Goal: Complete application form

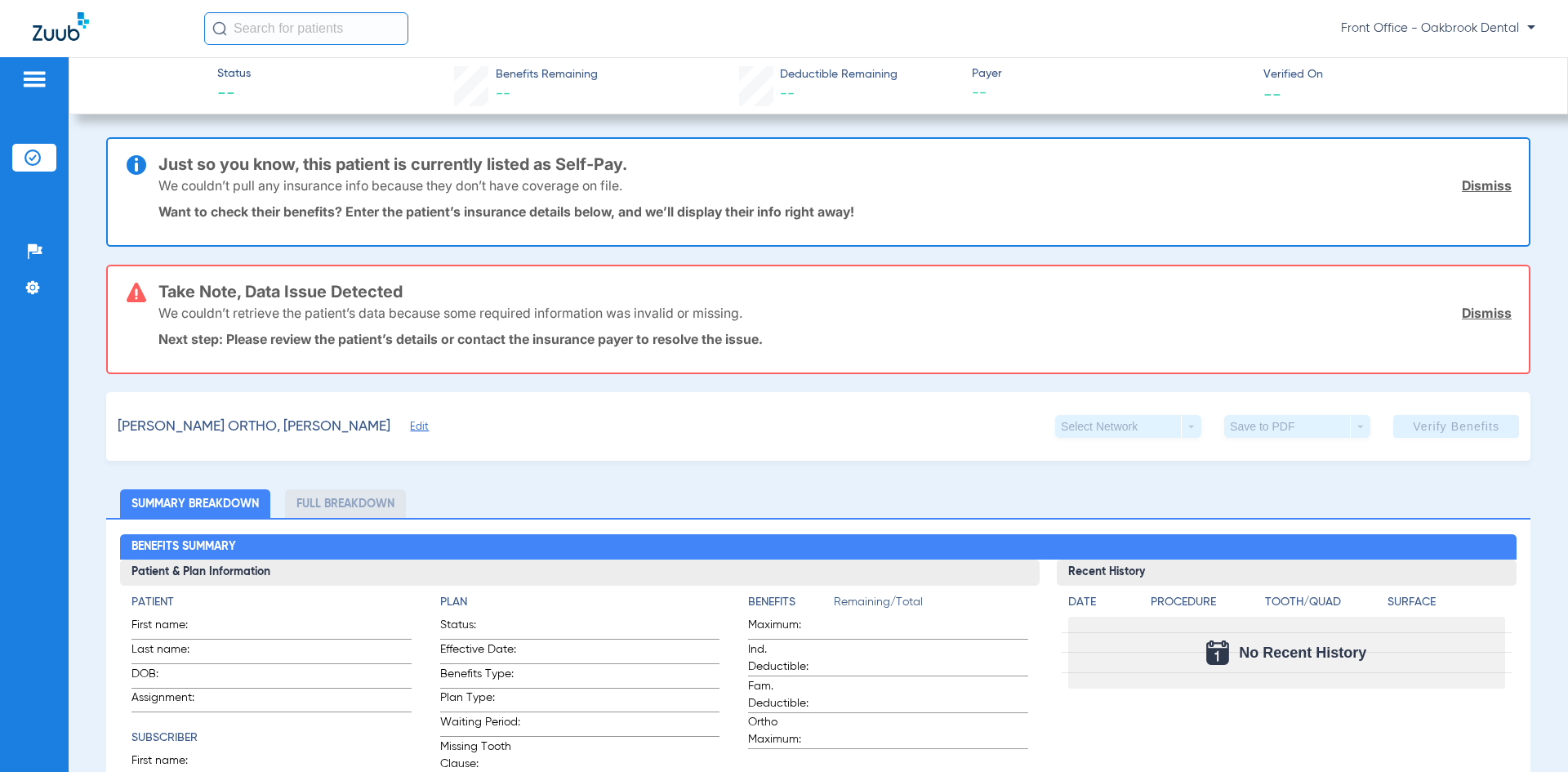
click at [410, 428] on span "Edit" at bounding box center [417, 429] width 15 height 16
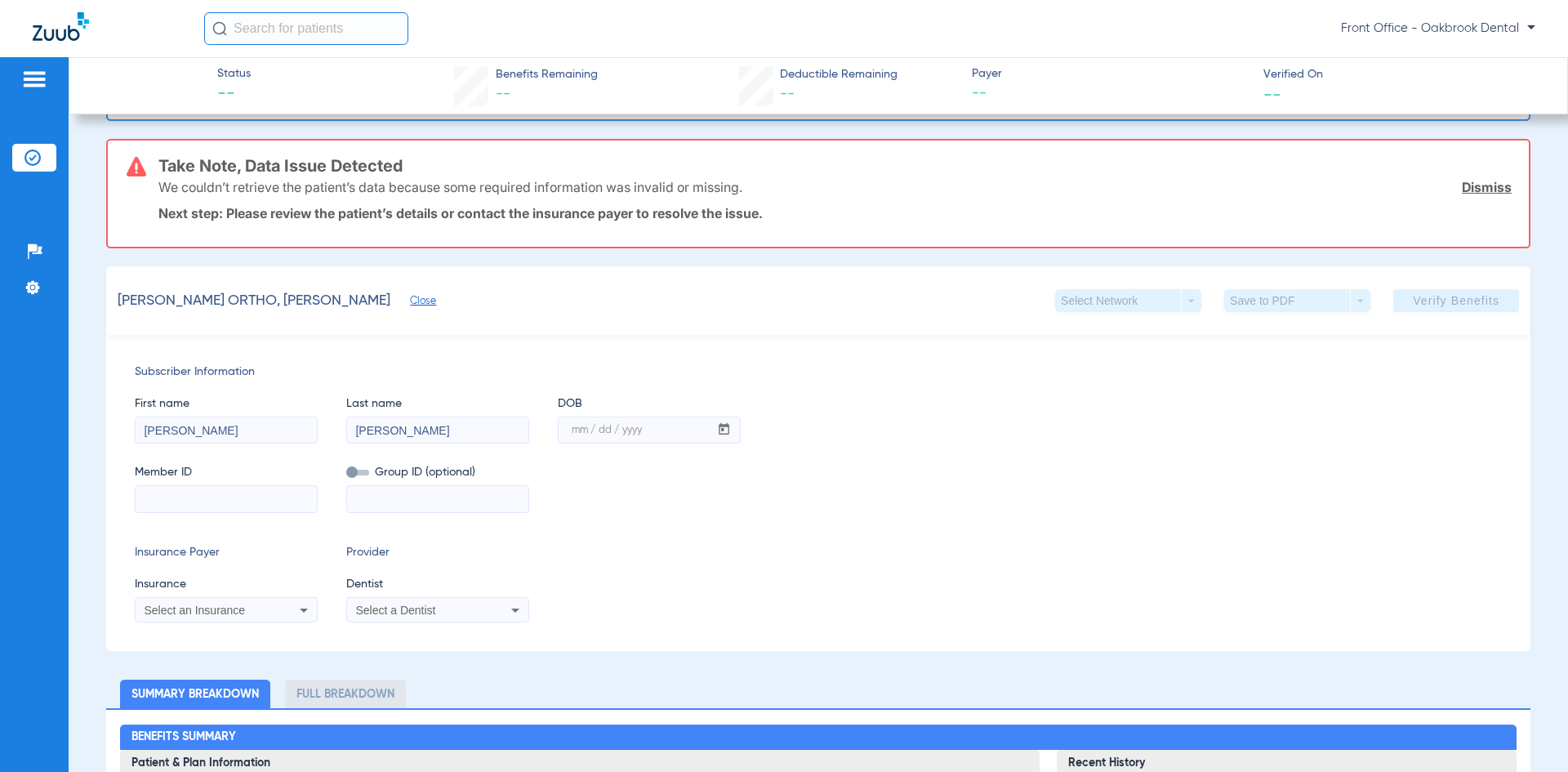
scroll to position [164, 0]
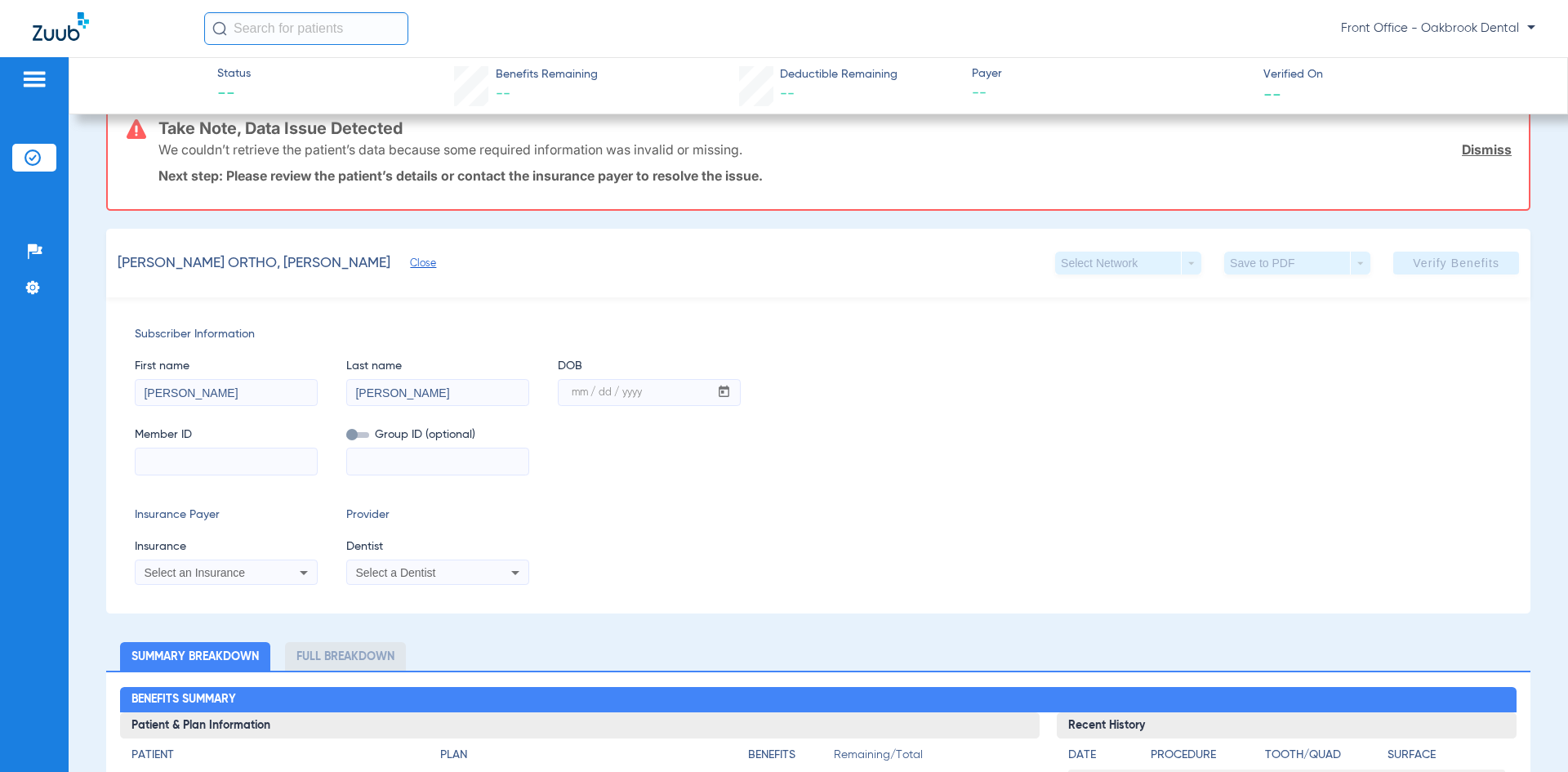
click at [305, 569] on icon at bounding box center [304, 572] width 19 height 19
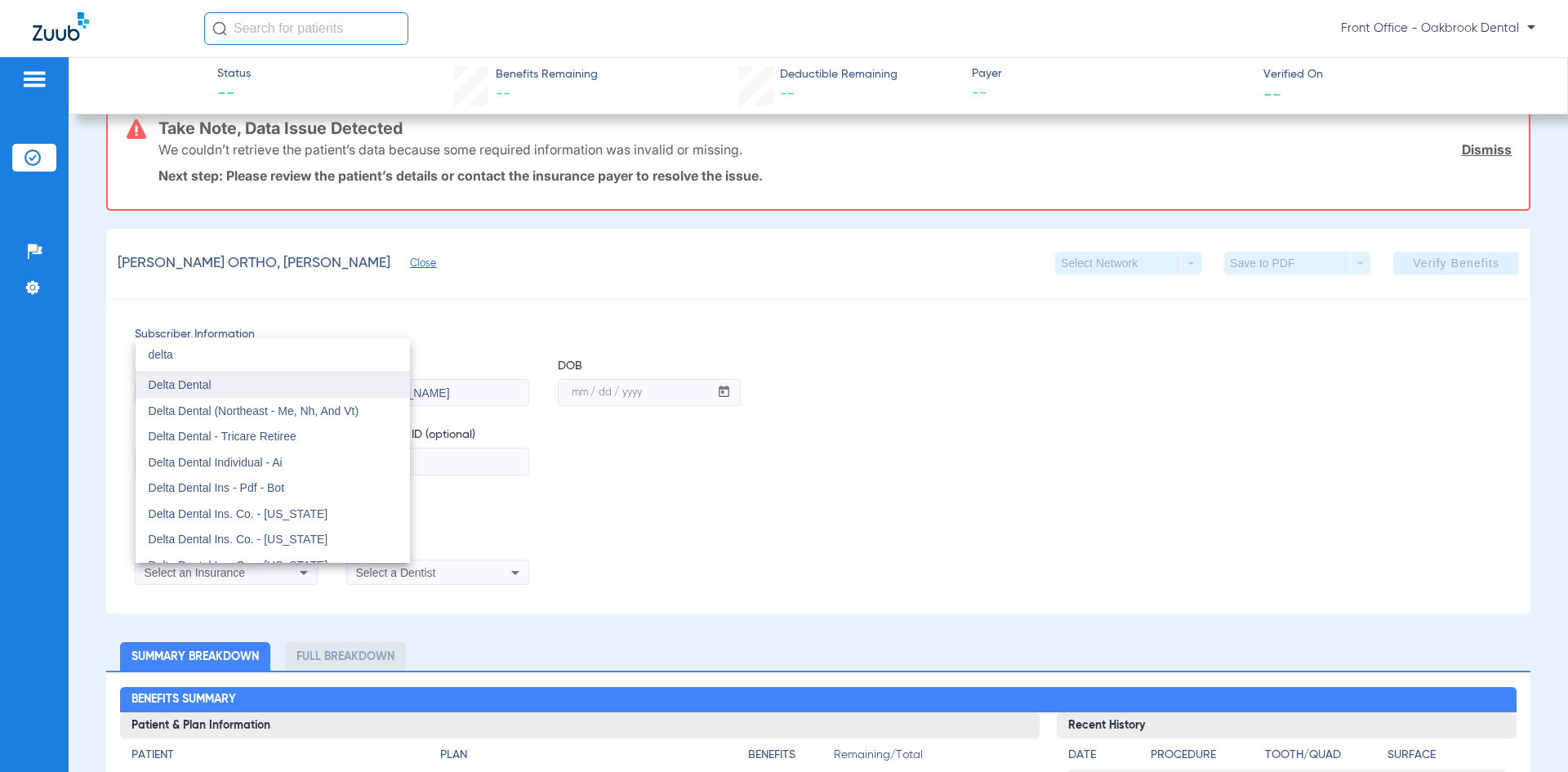
type input "delta"
click at [249, 392] on mat-option "Delta Dental" at bounding box center [273, 385] width 275 height 26
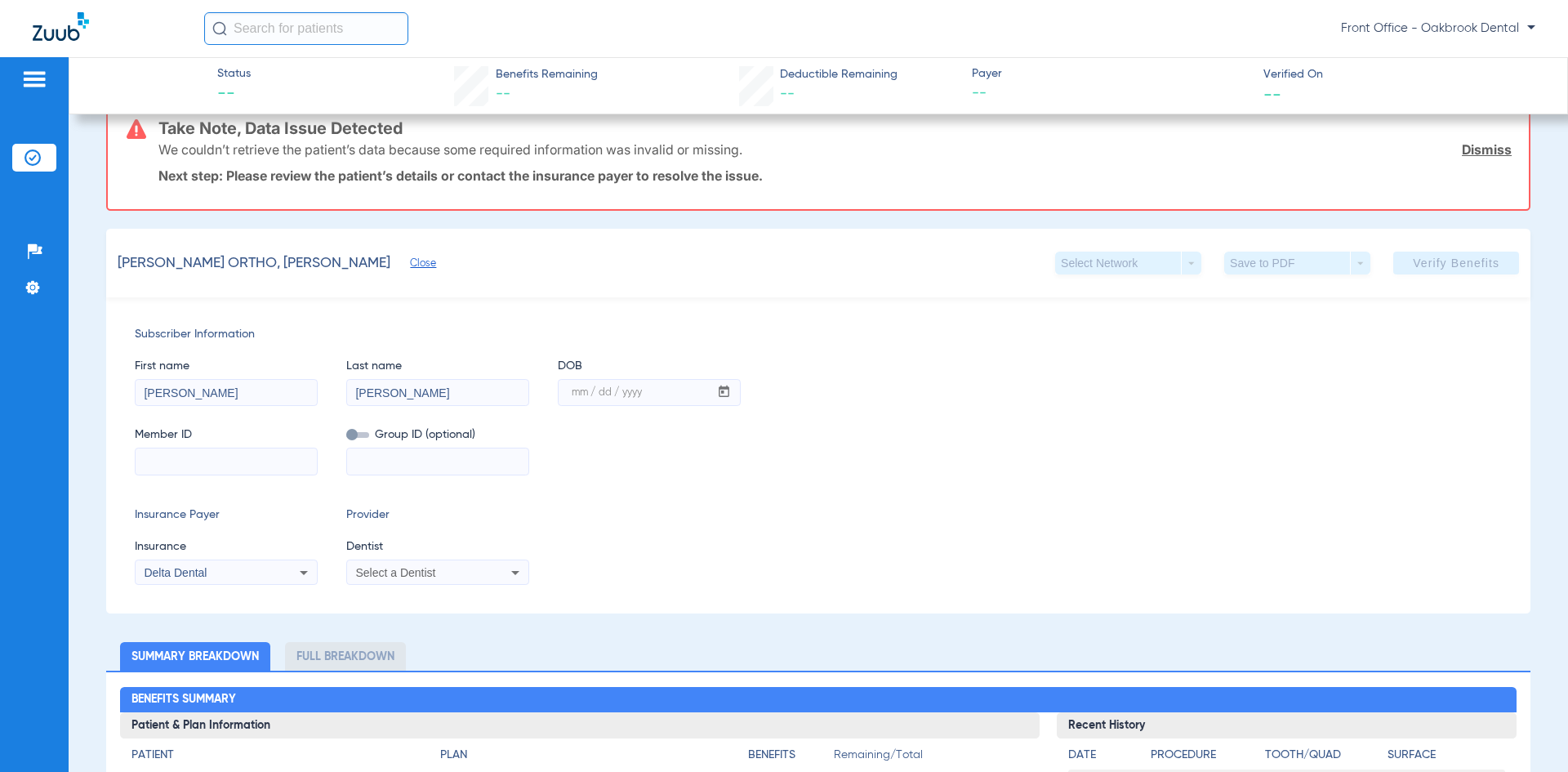
click at [466, 583] on mat-select "Select a Dentist" at bounding box center [438, 572] width 183 height 26
click at [513, 570] on icon at bounding box center [516, 572] width 19 height 19
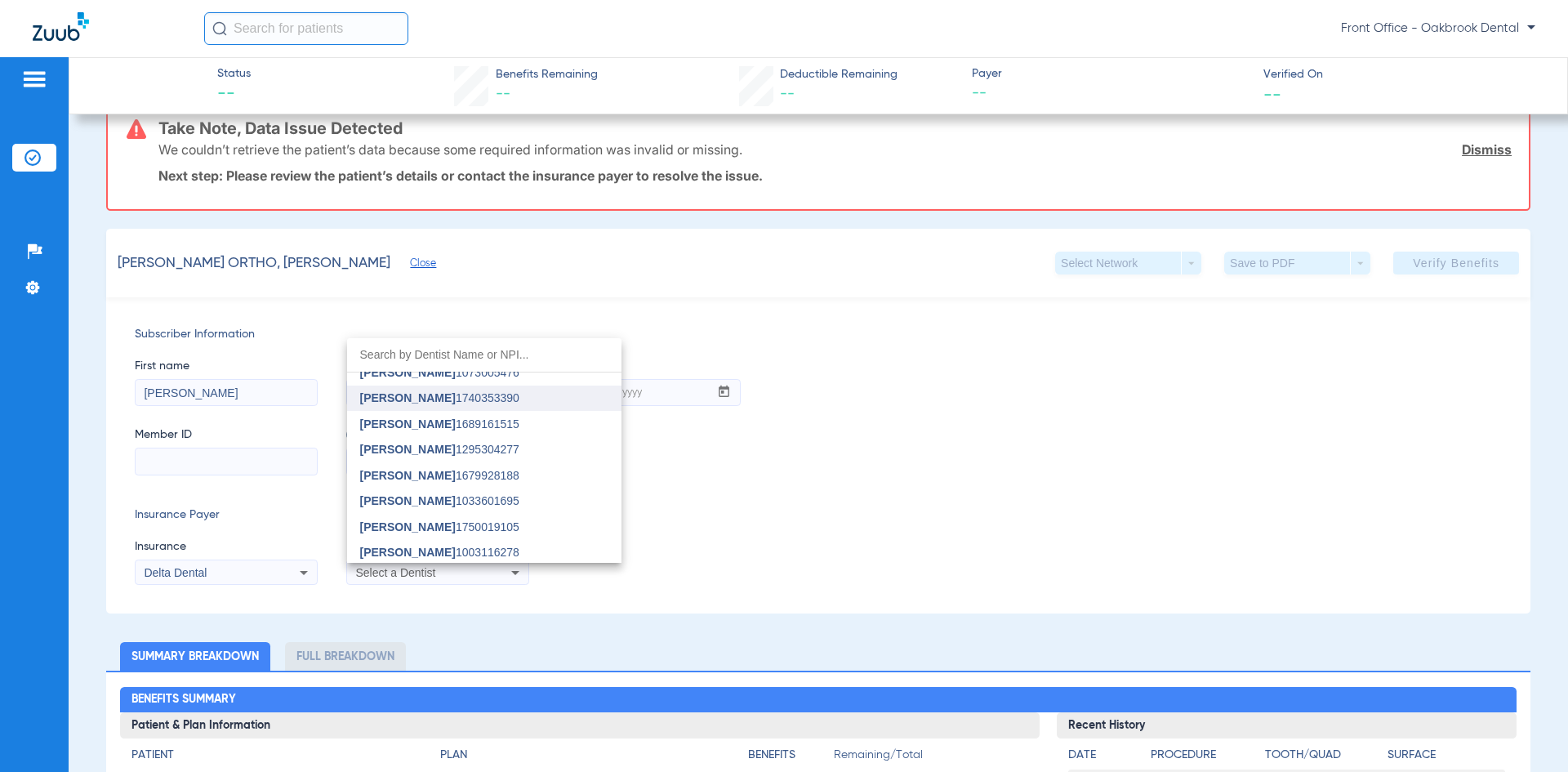
scroll to position [195, 0]
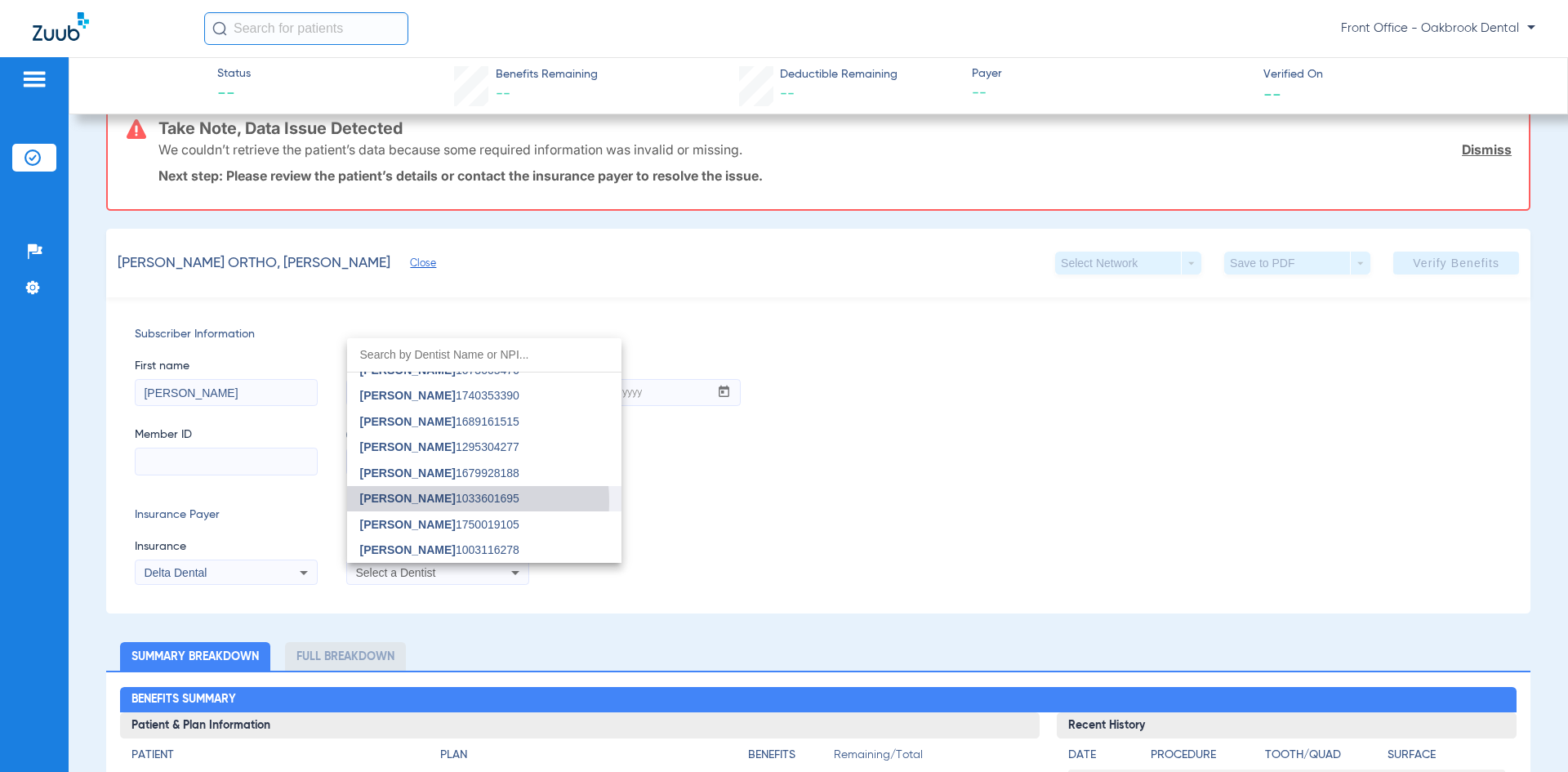
click at [442, 502] on span "[PERSON_NAME] 1033601695" at bounding box center [440, 498] width 159 height 12
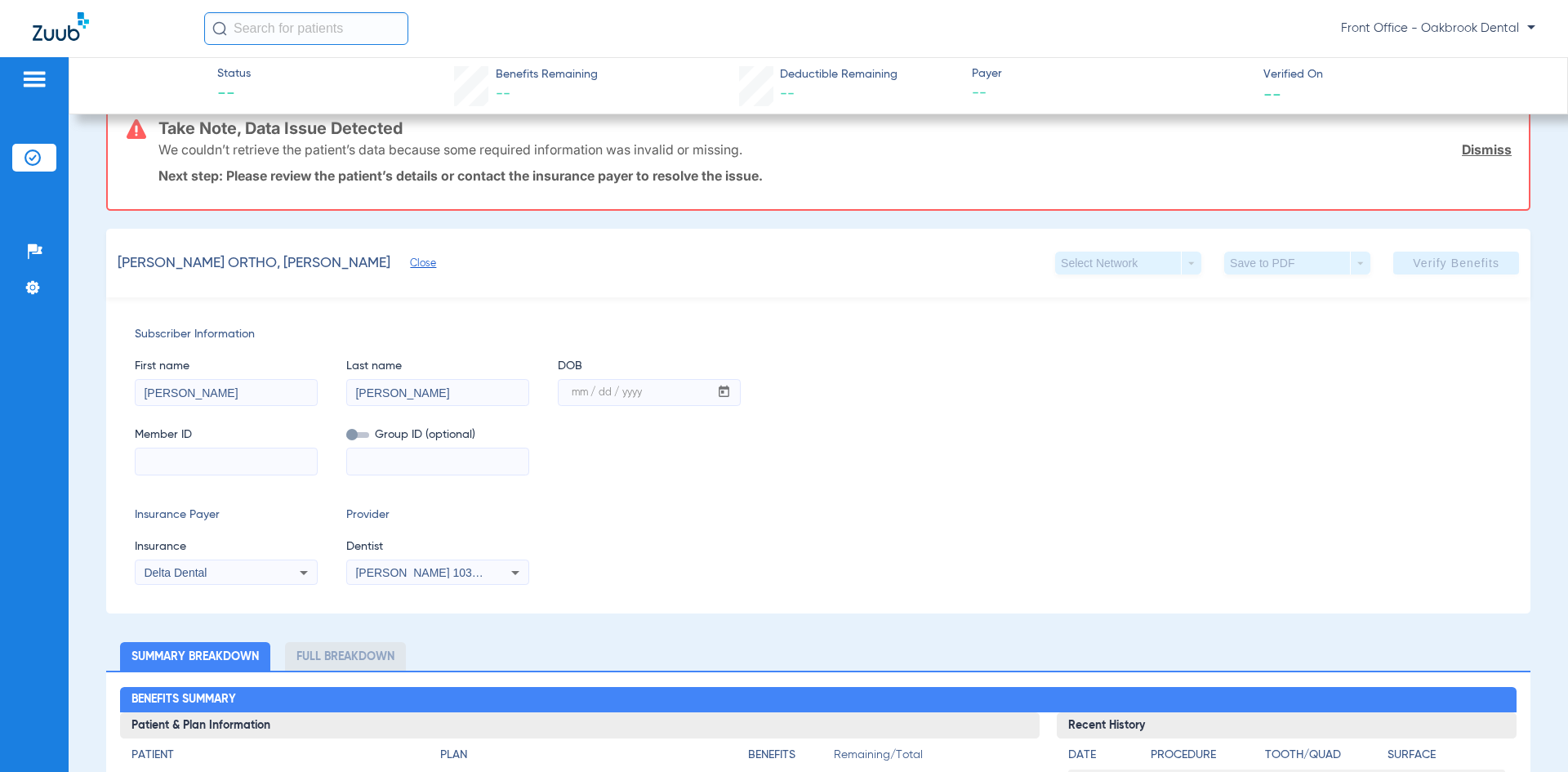
click at [191, 459] on input at bounding box center [226, 461] width 181 height 26
type input "07726131009"
click at [440, 455] on input at bounding box center [438, 461] width 181 height 26
type input "00290-000-01638-00000"
click at [637, 391] on mat-label "mm / dd / yyyy" at bounding box center [607, 393] width 70 height 10
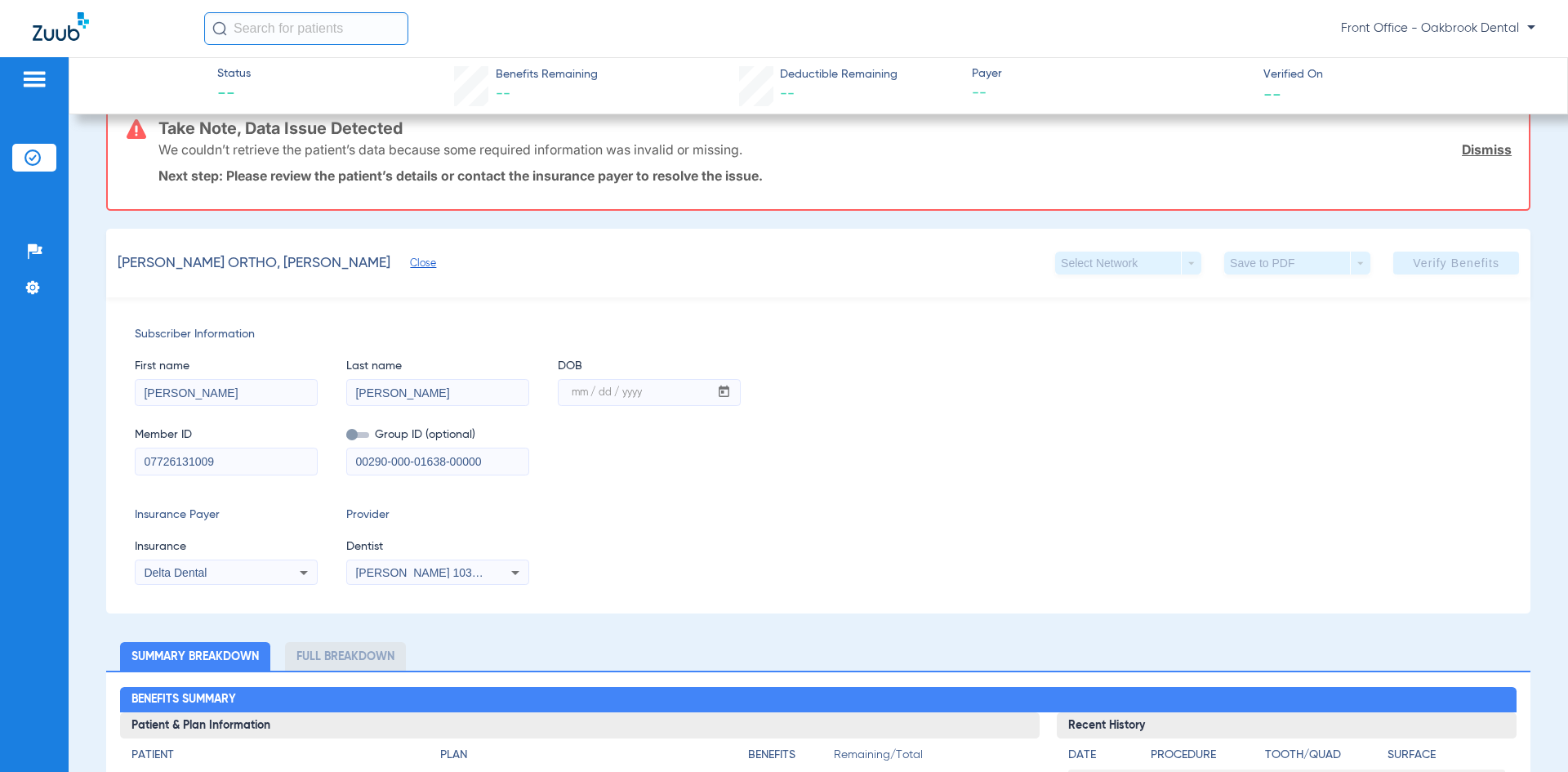
click at [637, 391] on input "mm / dd / yyyy" at bounding box center [633, 393] width 150 height 26
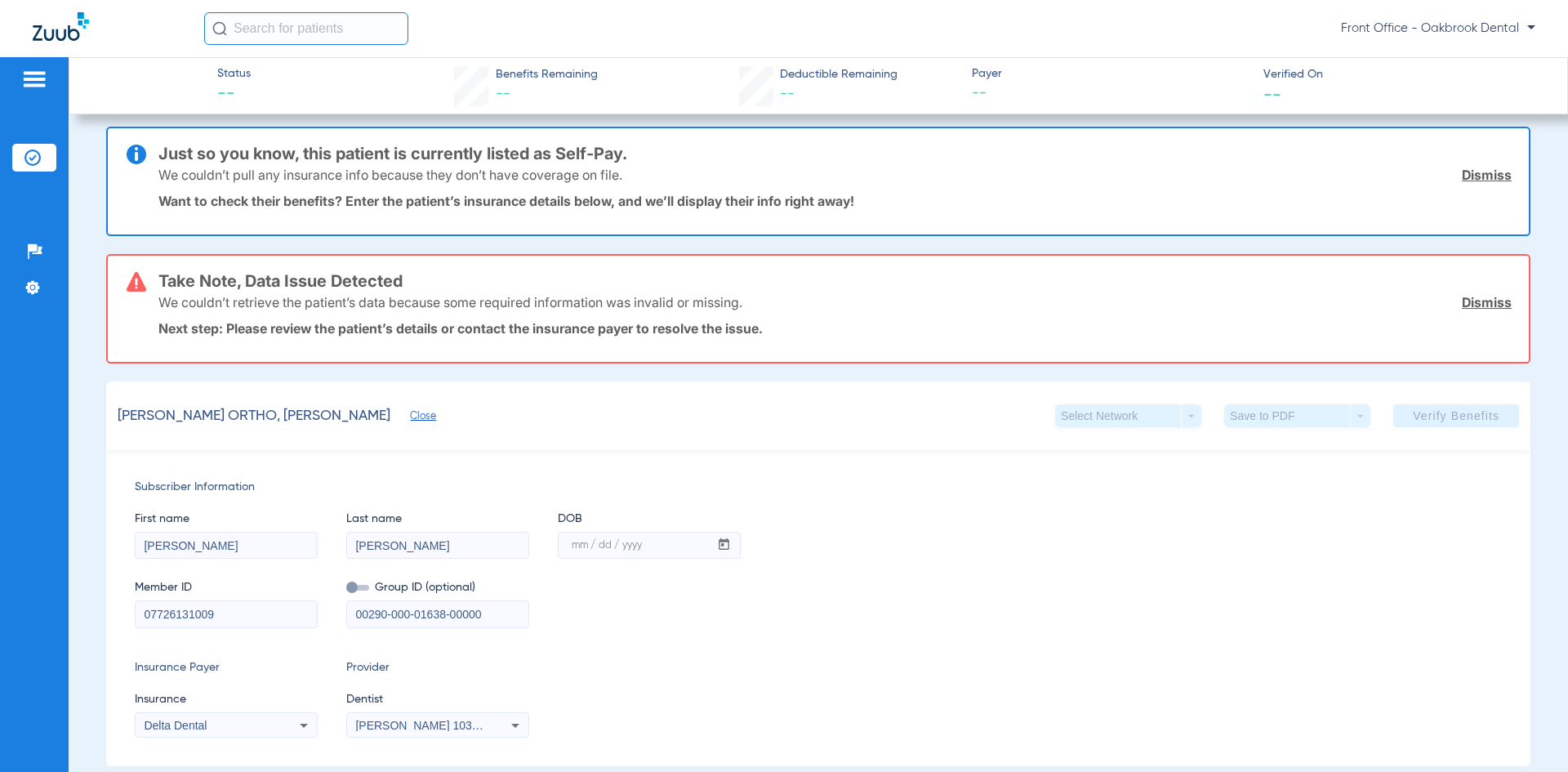
scroll to position [0, 0]
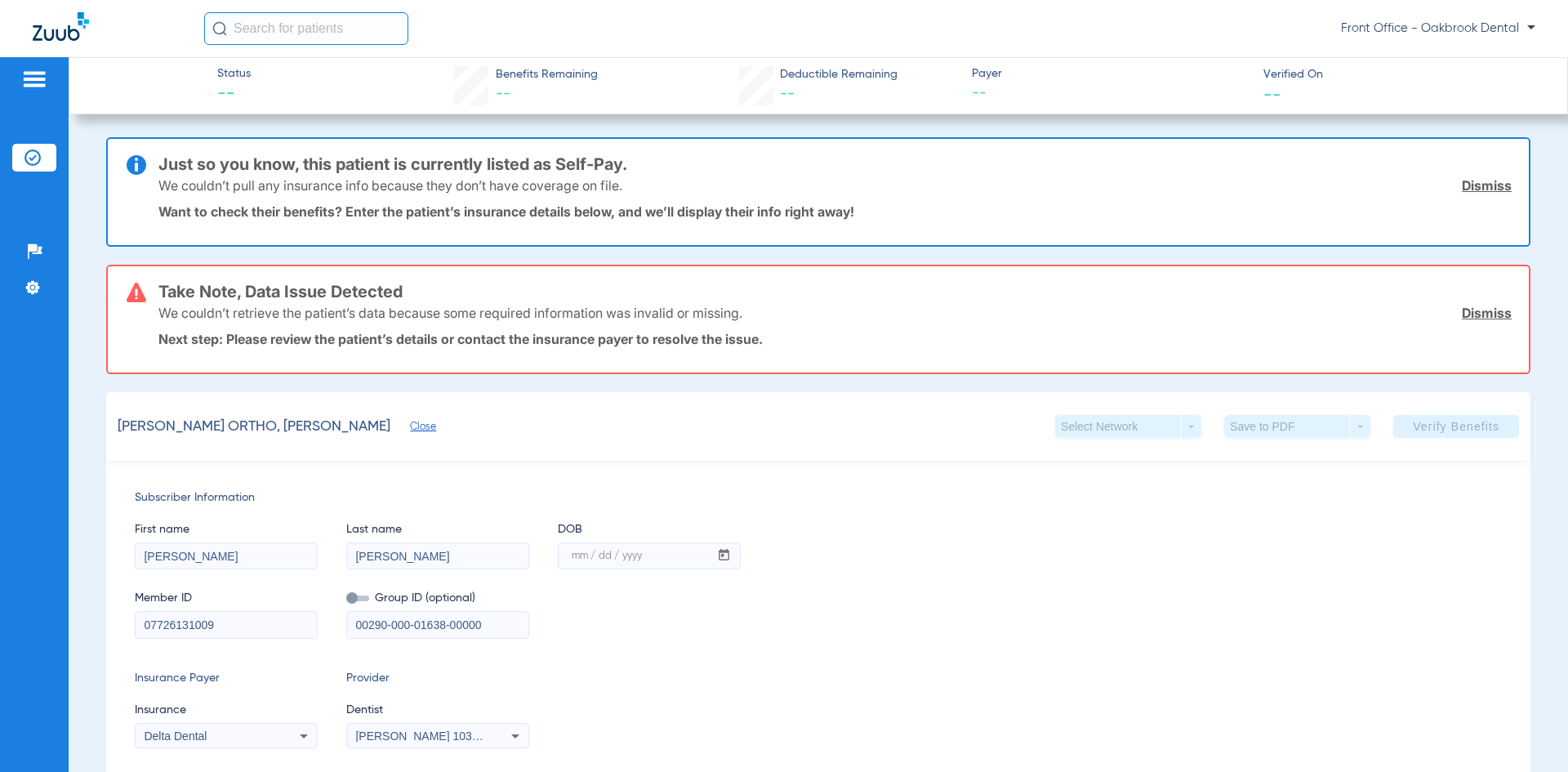
click at [1475, 313] on link "Dismiss" at bounding box center [1486, 313] width 50 height 17
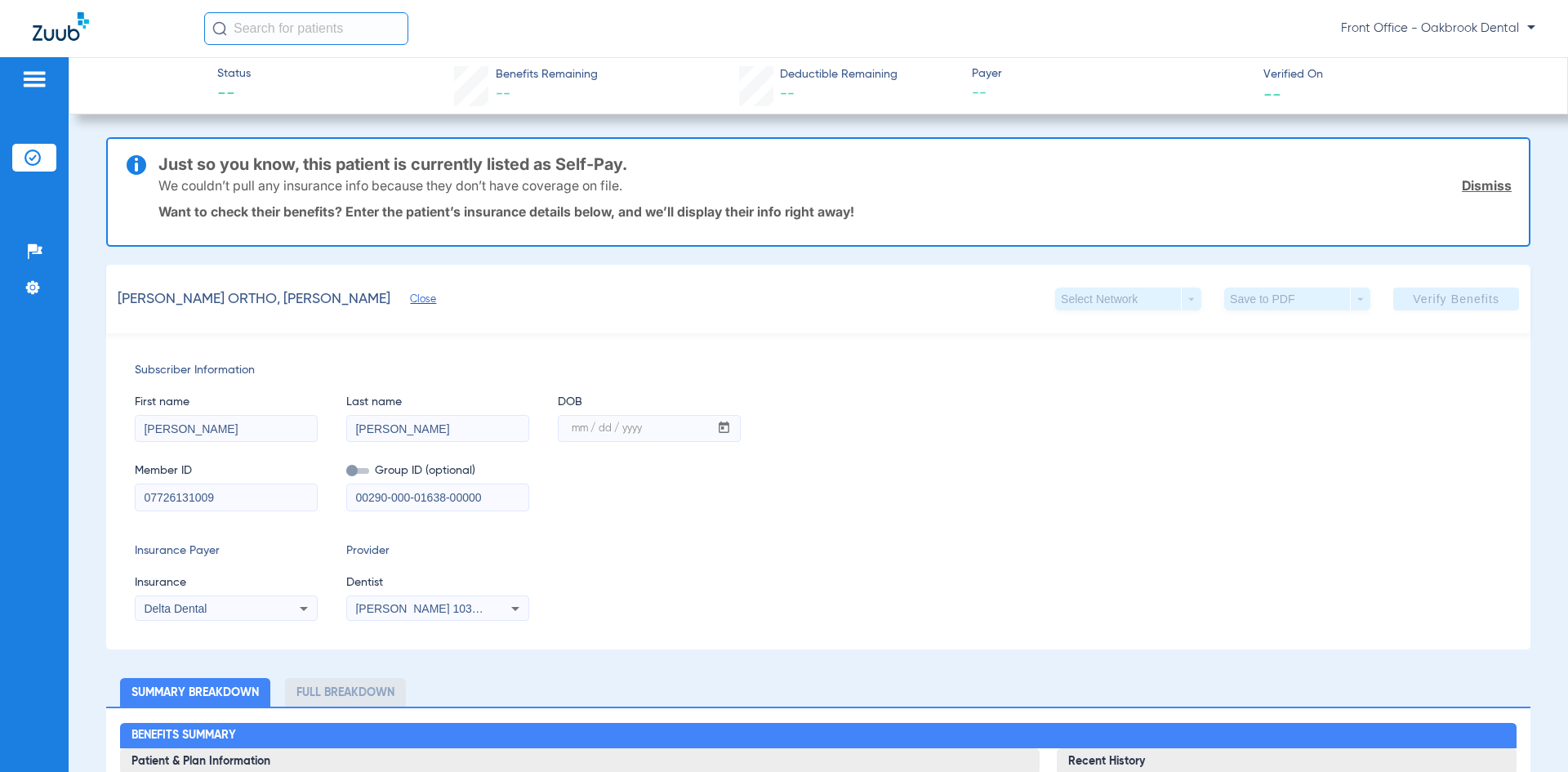
click at [1469, 175] on div "We couldn’t pull any insurance info because they don’t have coverage on file. D…" at bounding box center [835, 185] width 1354 height 43
click at [1469, 186] on link "Dismiss" at bounding box center [1486, 185] width 50 height 17
